Goal: Find specific fact: Find specific fact

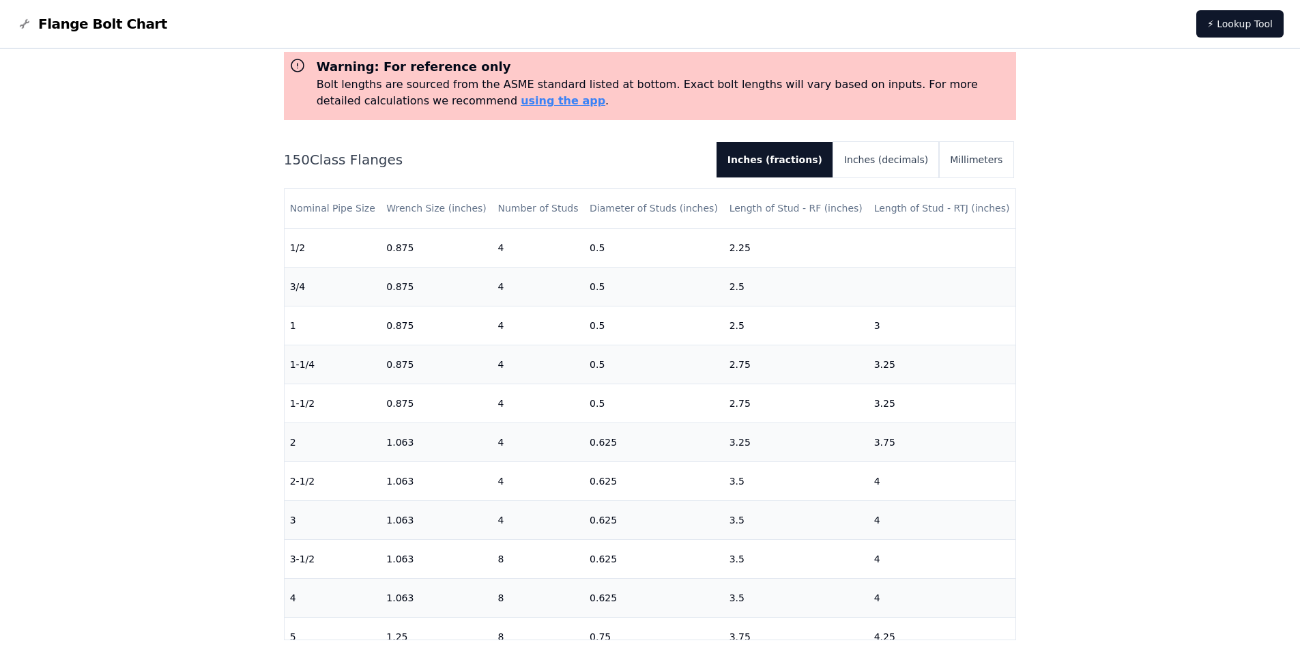
scroll to position [136, 0]
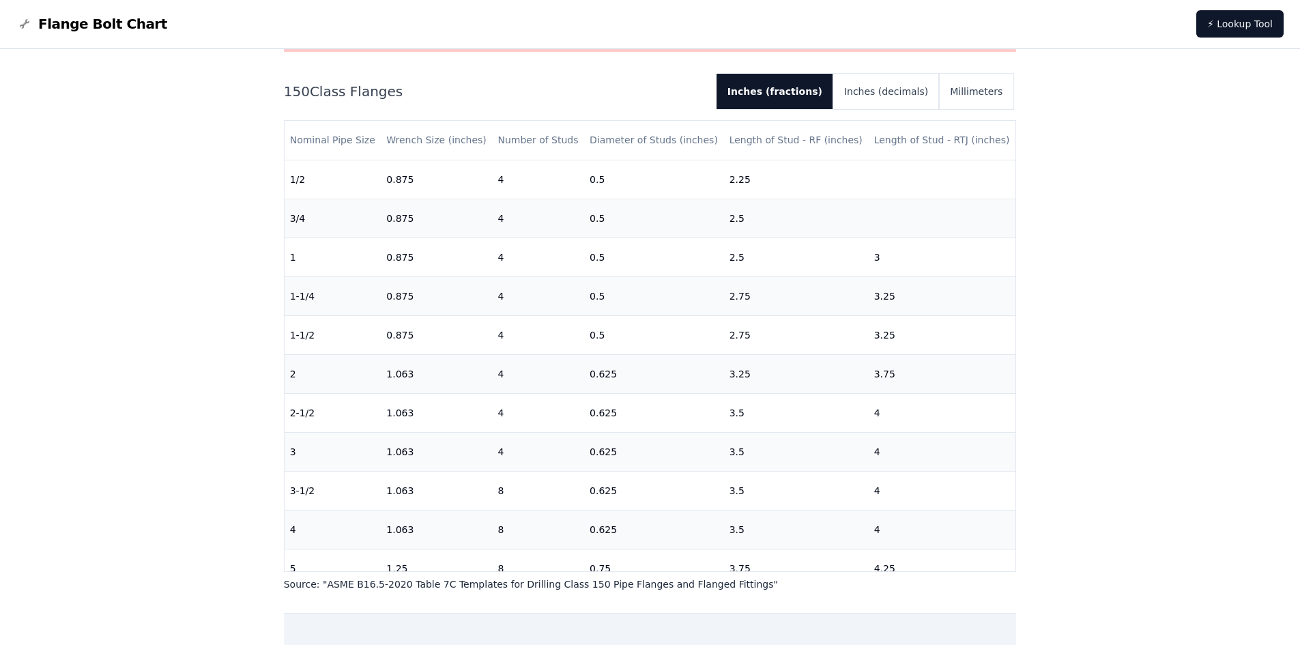
drag, startPoint x: 969, startPoint y: 571, endPoint x: 998, endPoint y: 570, distance: 29.4
click at [984, 571] on div "Nominal Pipe Size Wrench Size (inches) Number of Studs Diameter of Studs (inche…" at bounding box center [650, 346] width 733 height 452
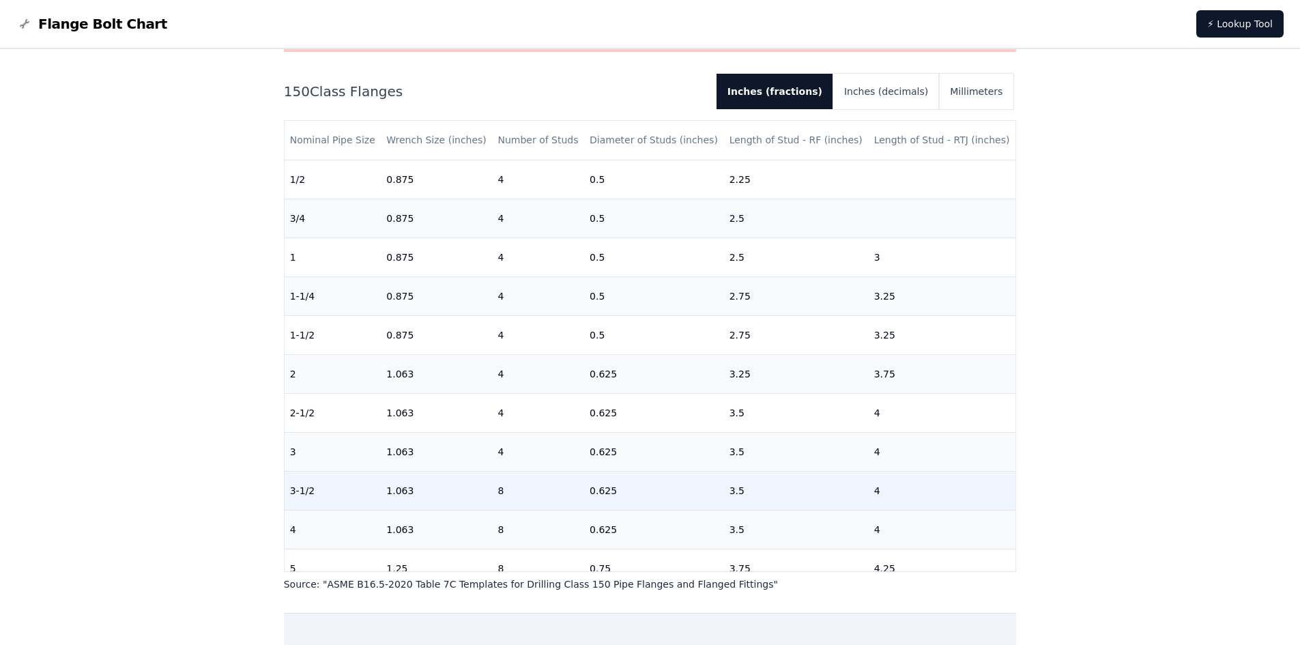
scroll to position [205, 0]
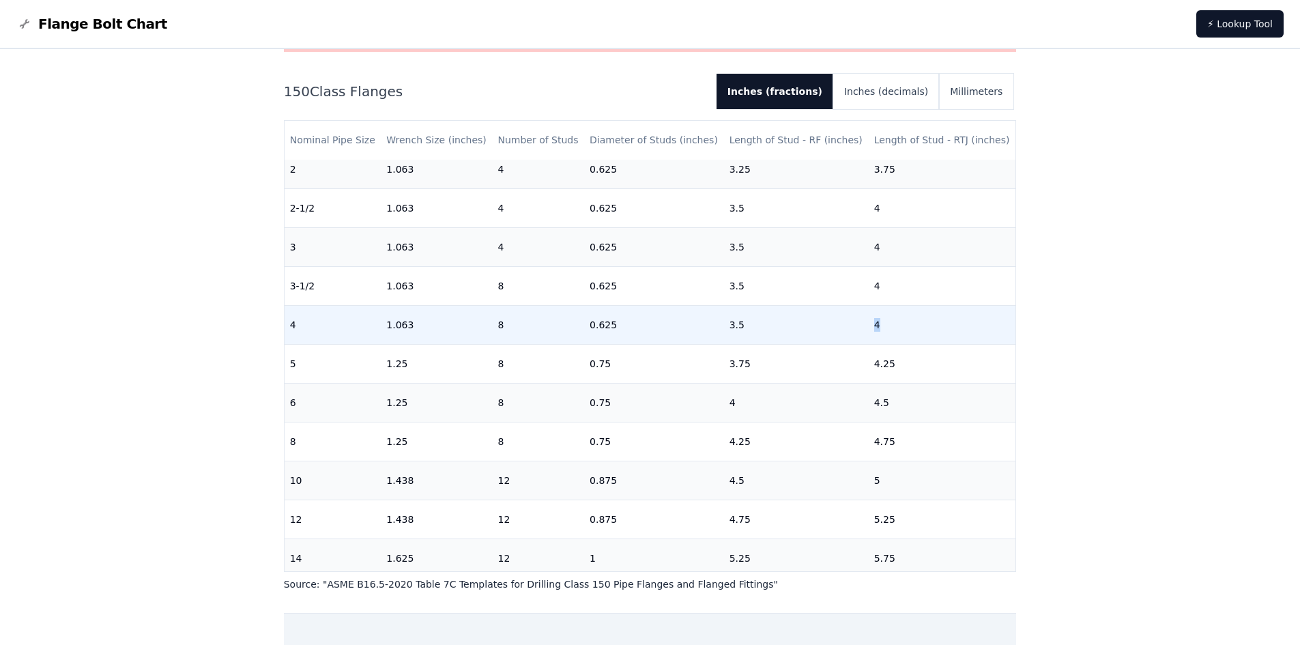
drag, startPoint x: 881, startPoint y: 327, endPoint x: 859, endPoint y: 328, distance: 21.8
click at [869, 328] on td "4" at bounding box center [942, 324] width 147 height 39
drag, startPoint x: 887, startPoint y: 323, endPoint x: 695, endPoint y: 325, distance: 192.5
click at [695, 325] on tr "4 1.063 8 0.625 3.5 4" at bounding box center [651, 324] width 732 height 39
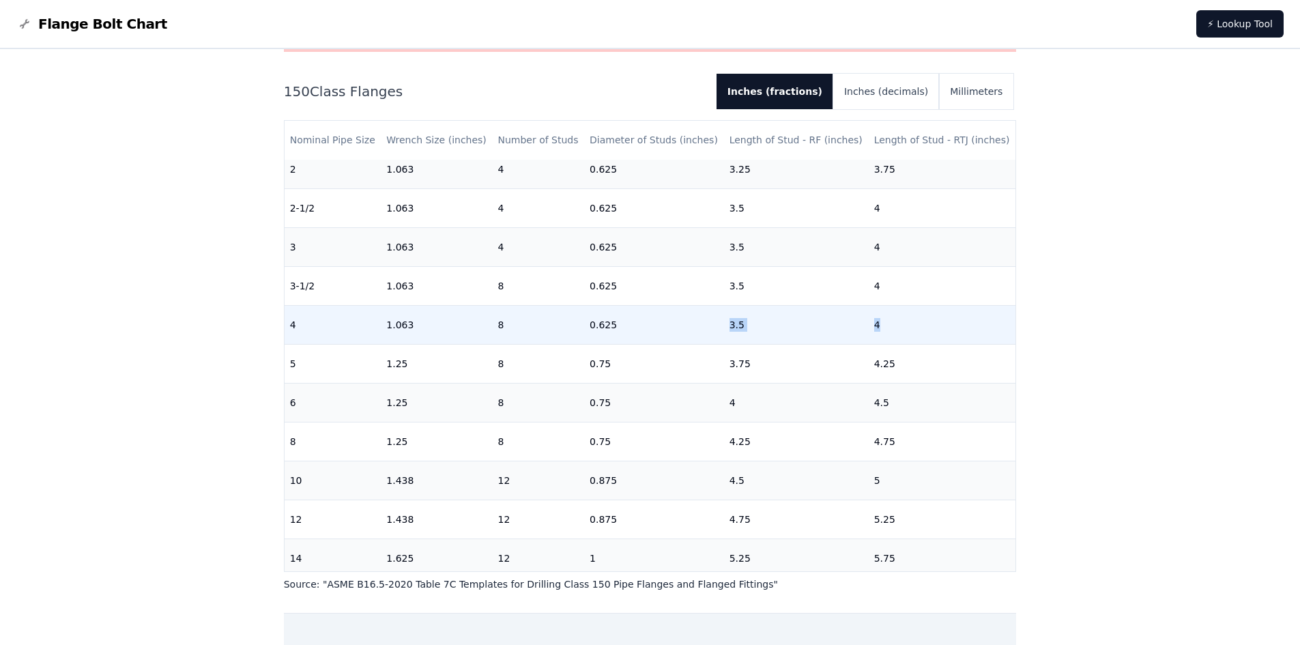
click at [695, 325] on td "0.625" at bounding box center [654, 324] width 140 height 39
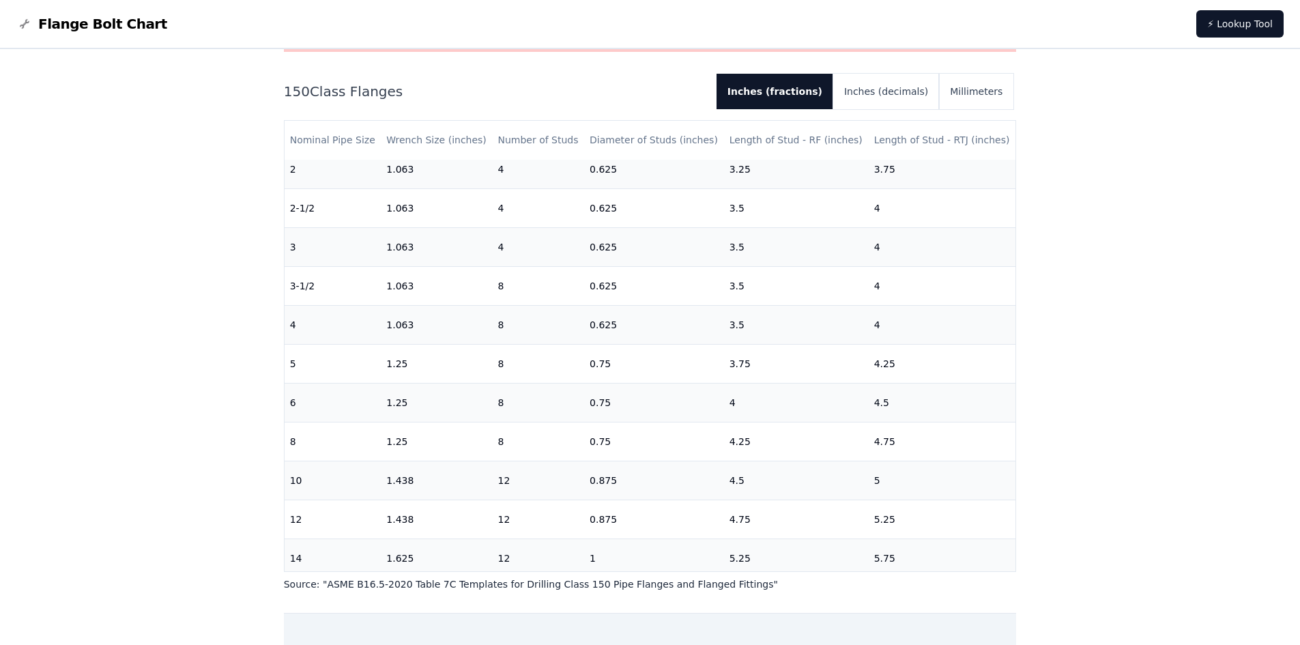
click at [1154, 343] on div "# 150 Flange Bolt Chart Warning: For reference only Bolt lengths are sourced fr…" at bounding box center [650, 419] width 1300 height 1012
click at [1058, 381] on div "# 150 Flange Bolt Chart Warning: For reference only Bolt lengths are sourced fr…" at bounding box center [650, 419] width 1300 height 1012
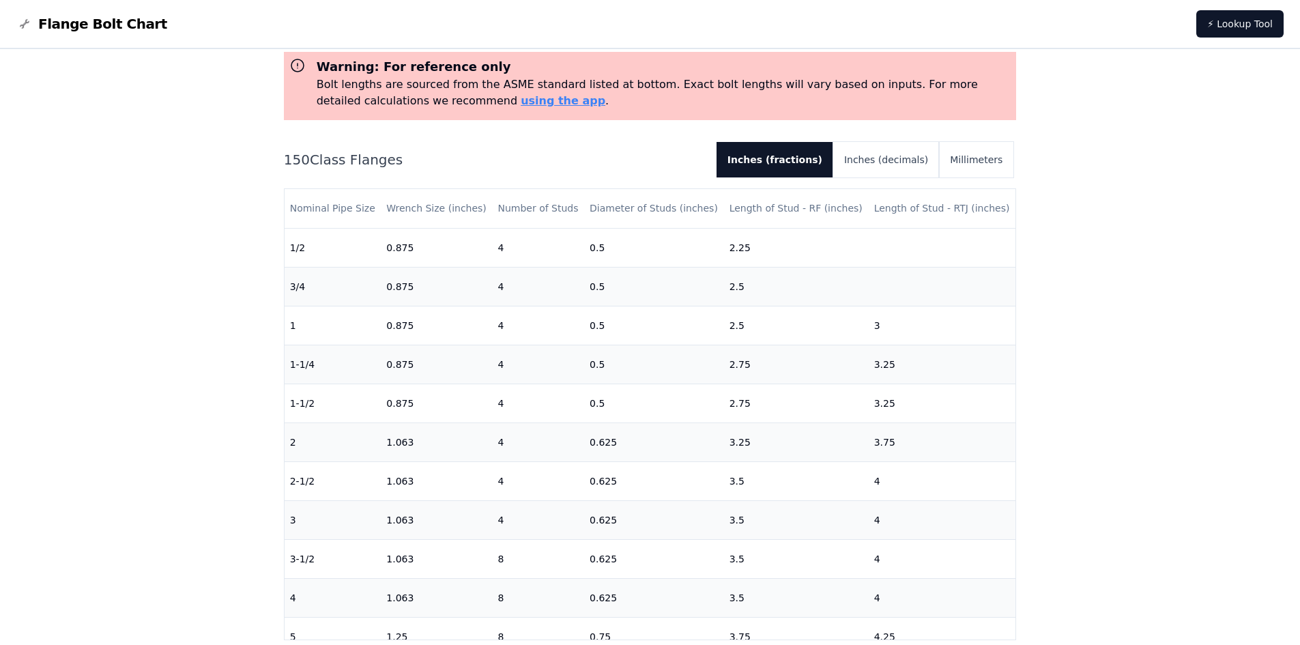
scroll to position [0, 0]
